Goal: Find specific page/section: Find specific page/section

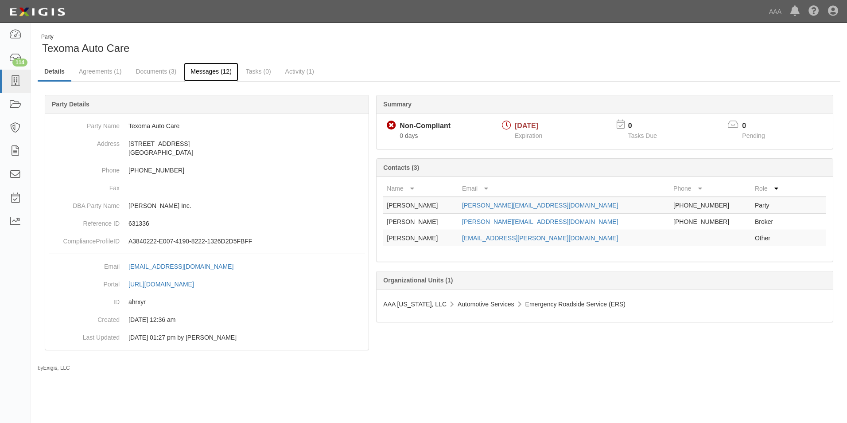
click at [204, 71] on link "Messages (12)" at bounding box center [211, 71] width 54 height 19
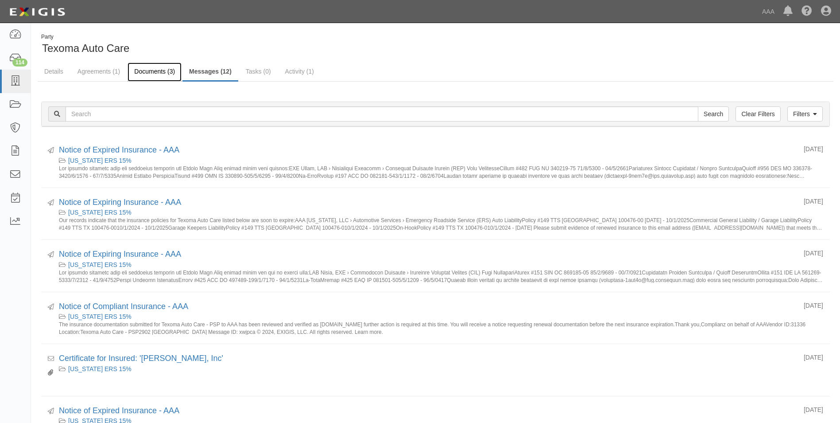
click at [163, 70] on link "Documents (3)" at bounding box center [155, 71] width 54 height 19
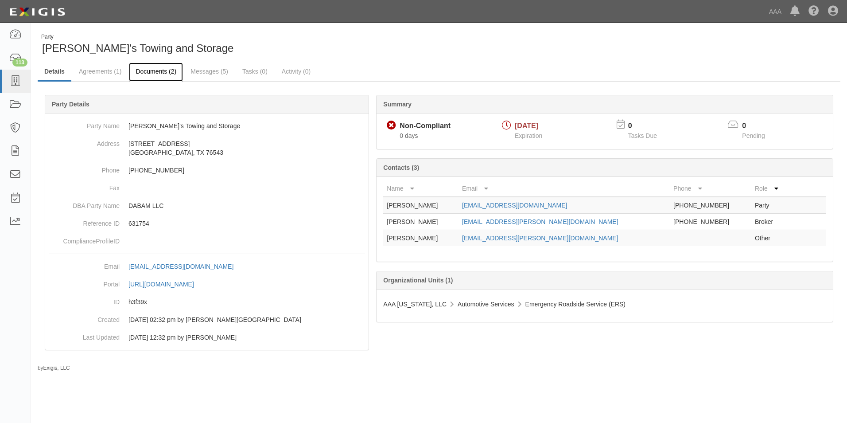
click at [150, 68] on link "Documents (2)" at bounding box center [156, 71] width 54 height 19
